Goal: Transaction & Acquisition: Book appointment/travel/reservation

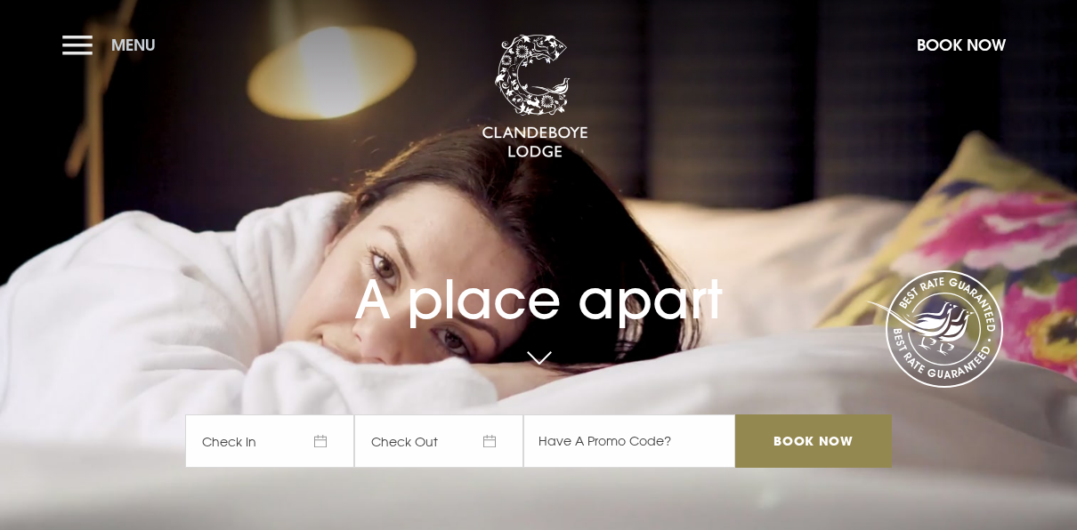
click at [73, 42] on button "Menu" at bounding box center [113, 45] width 102 height 38
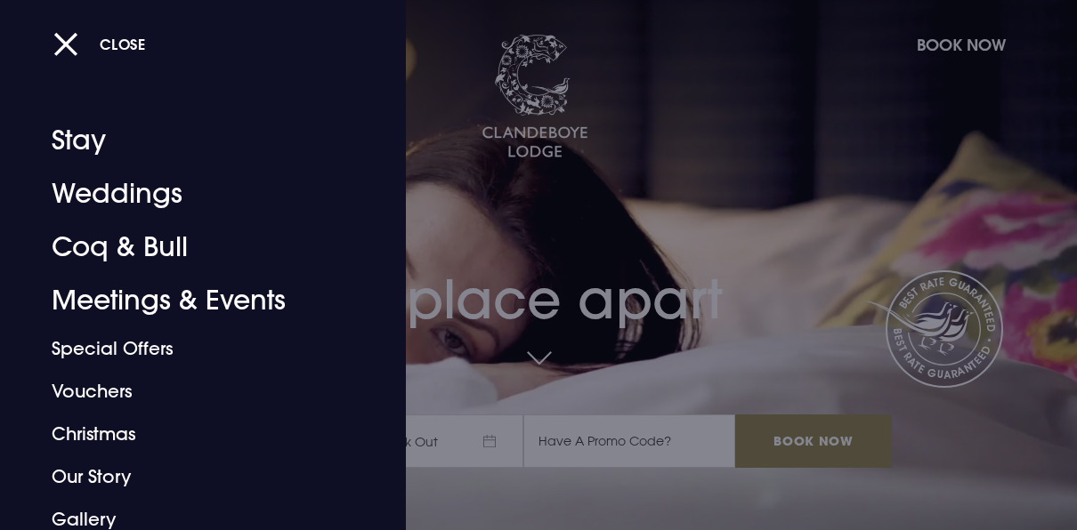
click at [712, 194] on div at bounding box center [538, 265] width 1077 height 530
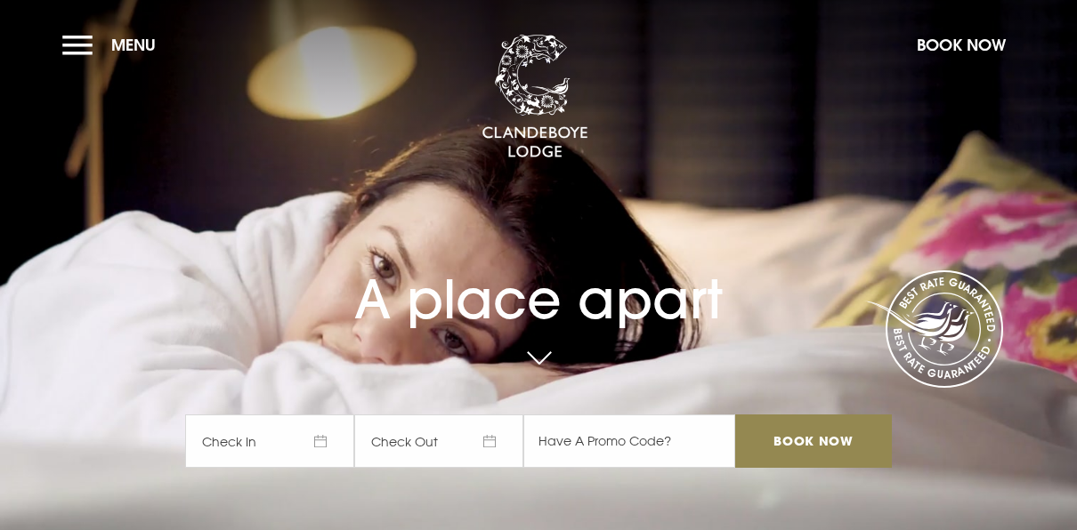
click at [319, 442] on span "Check In" at bounding box center [269, 441] width 169 height 53
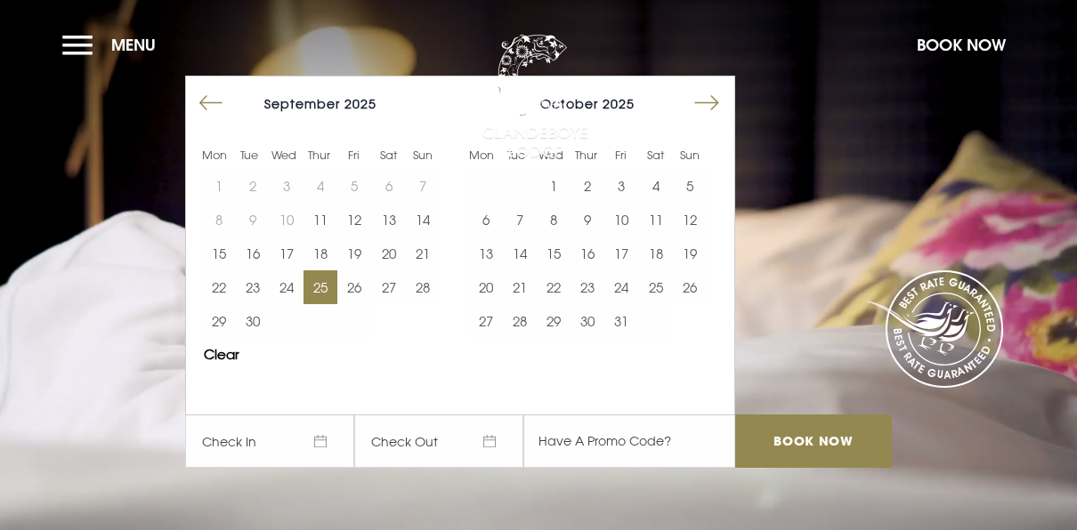
click at [335, 293] on button "25" at bounding box center [320, 288] width 34 height 34
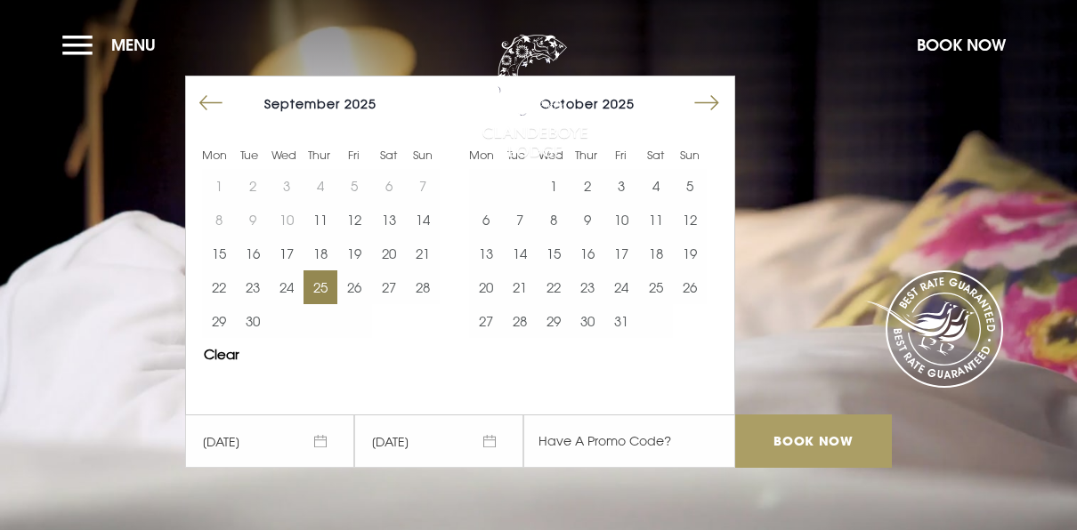
click at [823, 443] on input "Book Now" at bounding box center [813, 441] width 157 height 53
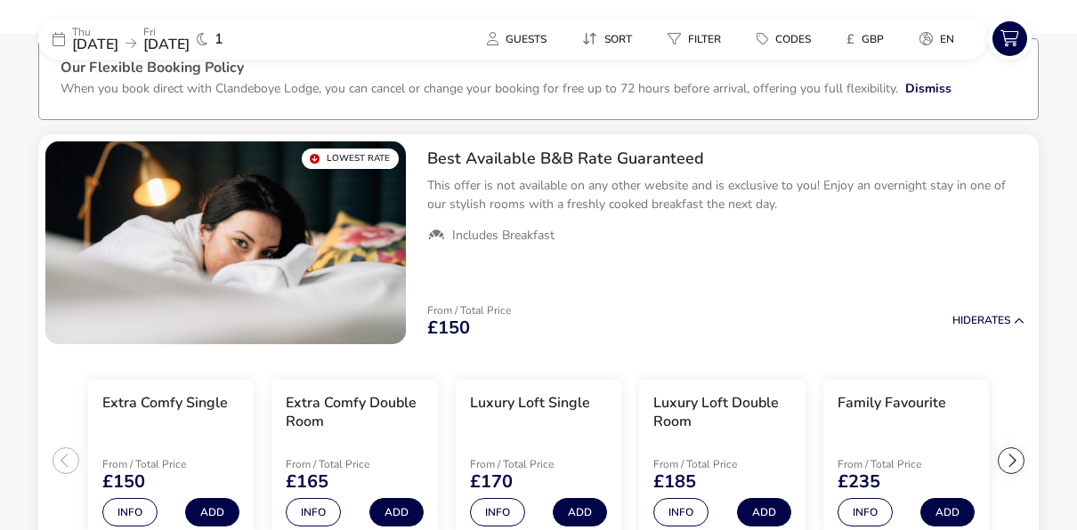
scroll to position [108, 0]
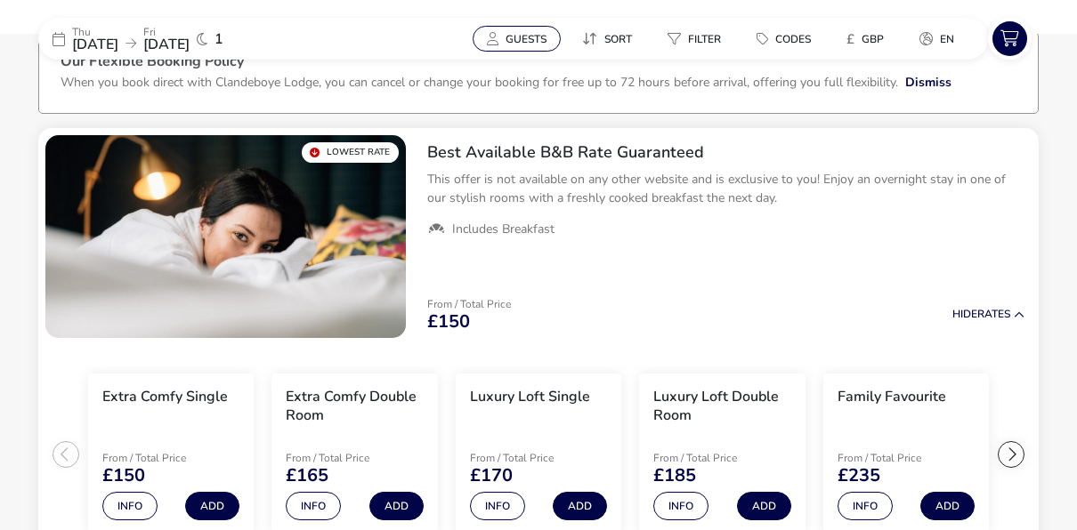
click at [543, 44] on span "Guests" at bounding box center [525, 39] width 41 height 14
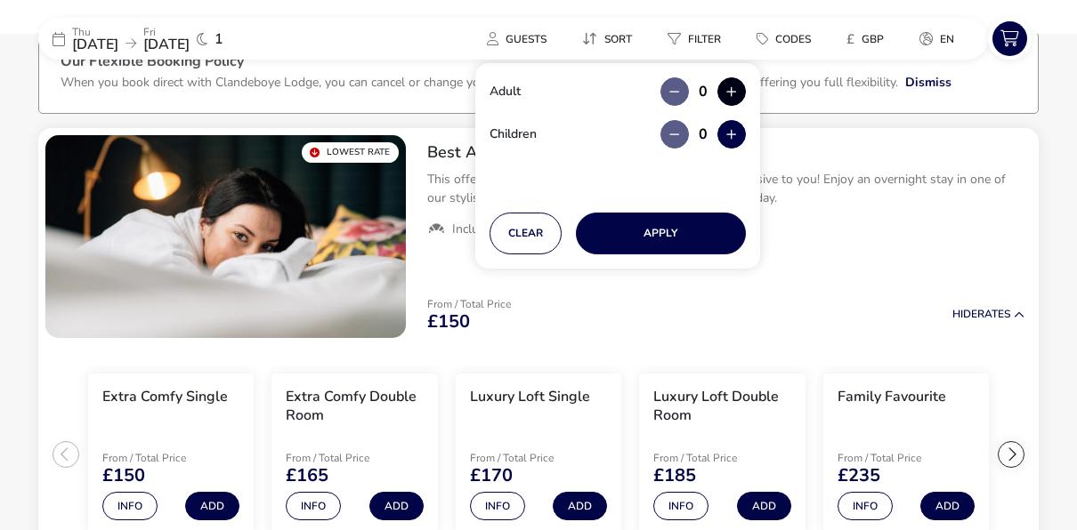
click at [731, 89] on button "button" at bounding box center [731, 91] width 28 height 28
type input "2"
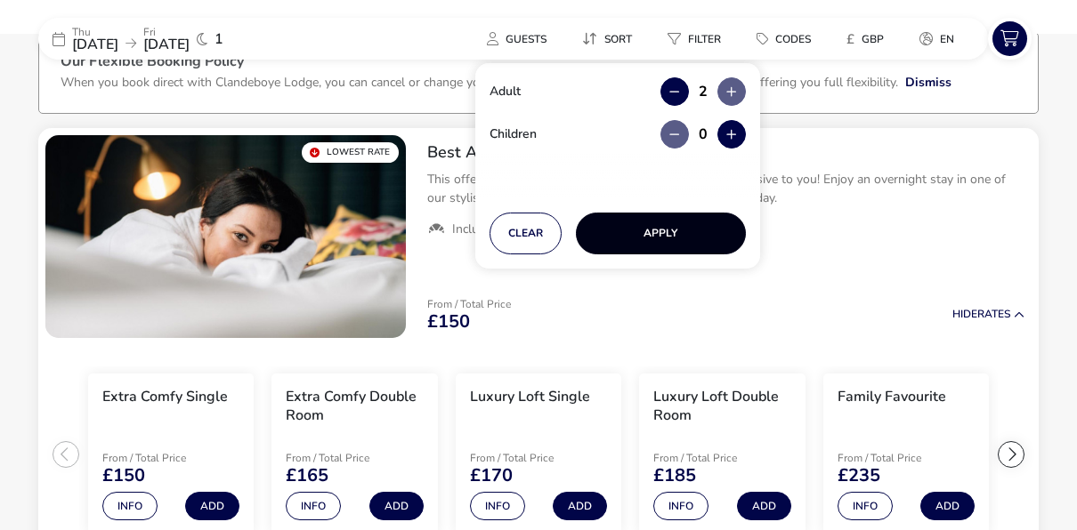
click at [659, 235] on button "Apply" at bounding box center [661, 234] width 170 height 42
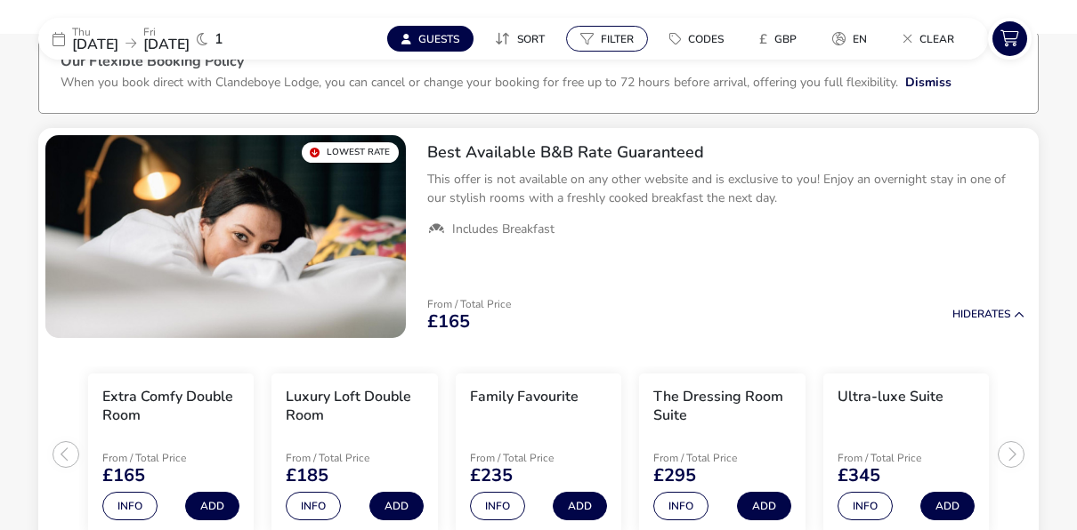
click at [611, 35] on span "Filter" at bounding box center [617, 39] width 33 height 14
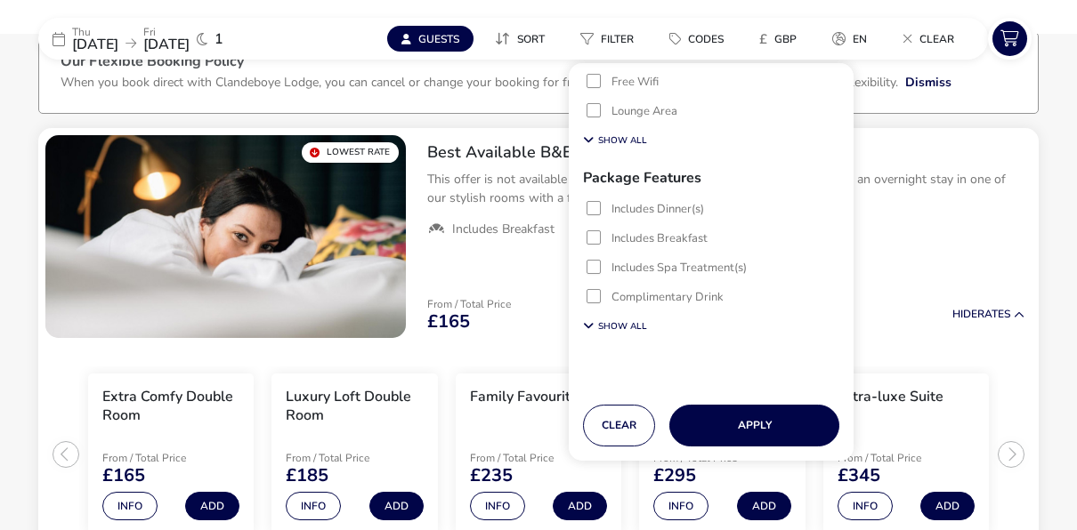
scroll to position [193, 0]
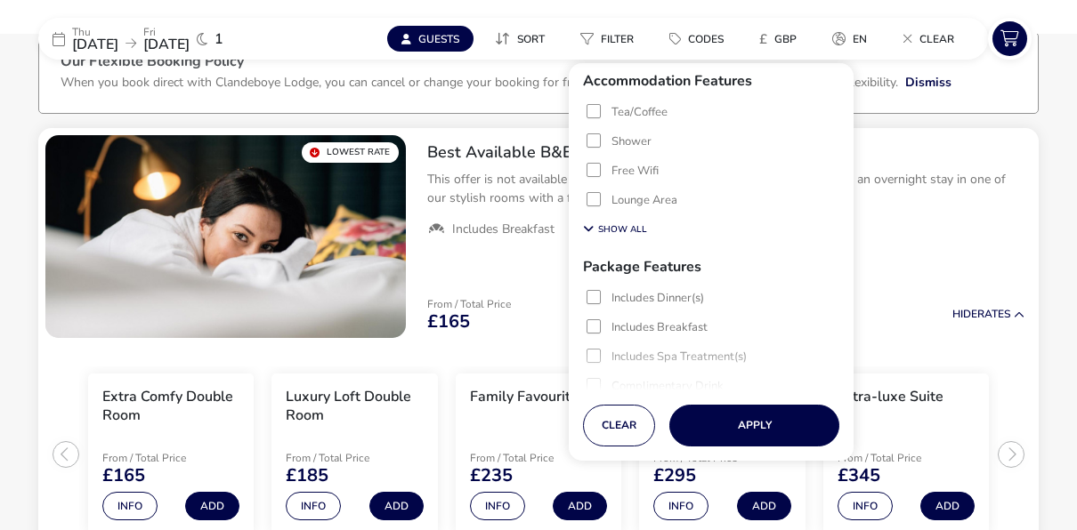
click at [592, 328] on div at bounding box center [593, 326] width 14 height 14
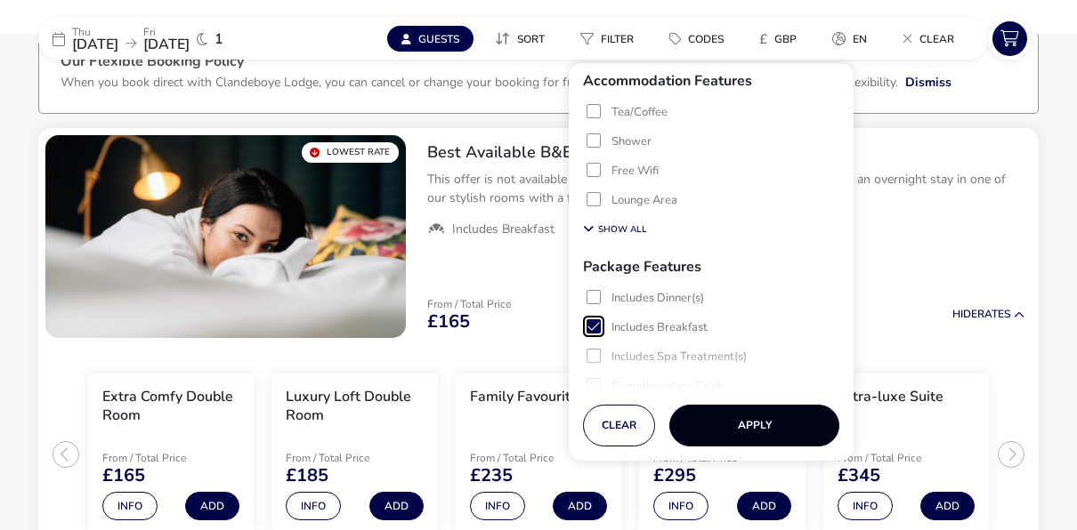
scroll to position [8, 9]
click at [760, 424] on button "Apply" at bounding box center [754, 426] width 170 height 42
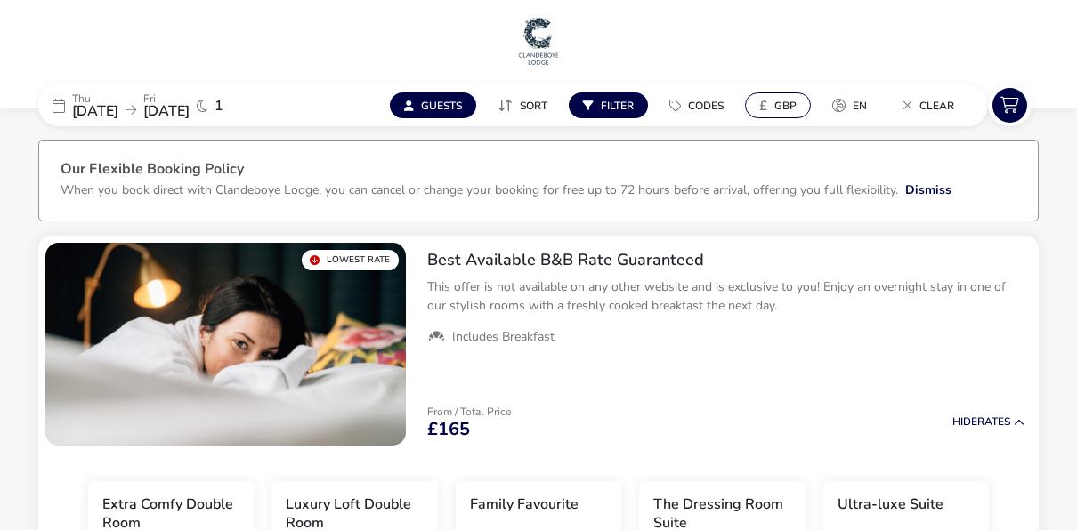
click at [790, 105] on span "GBP" at bounding box center [785, 106] width 22 height 14
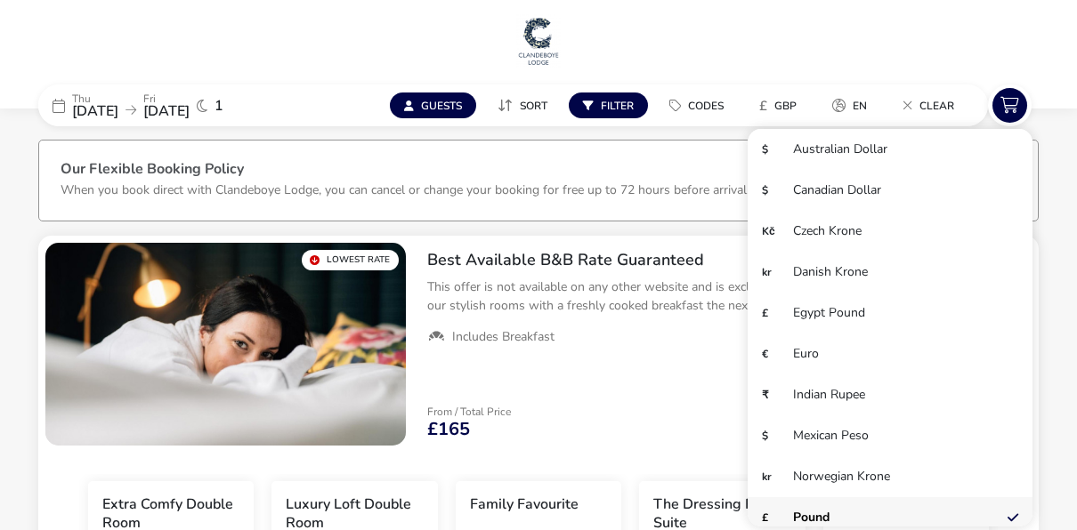
click at [820, 20] on h1 at bounding box center [538, 42] width 1063 height 57
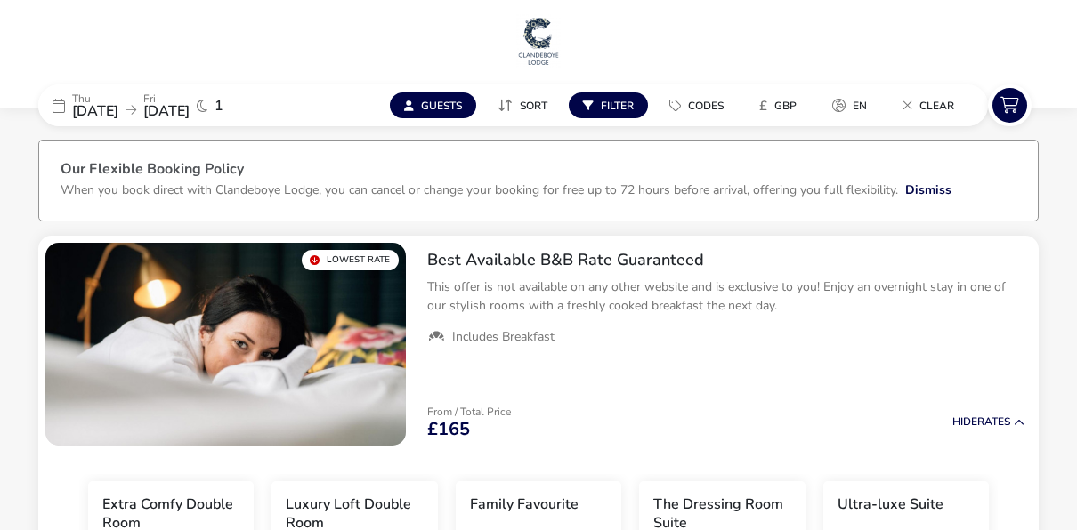
scroll to position [108, 0]
